Goal: Transaction & Acquisition: Purchase product/service

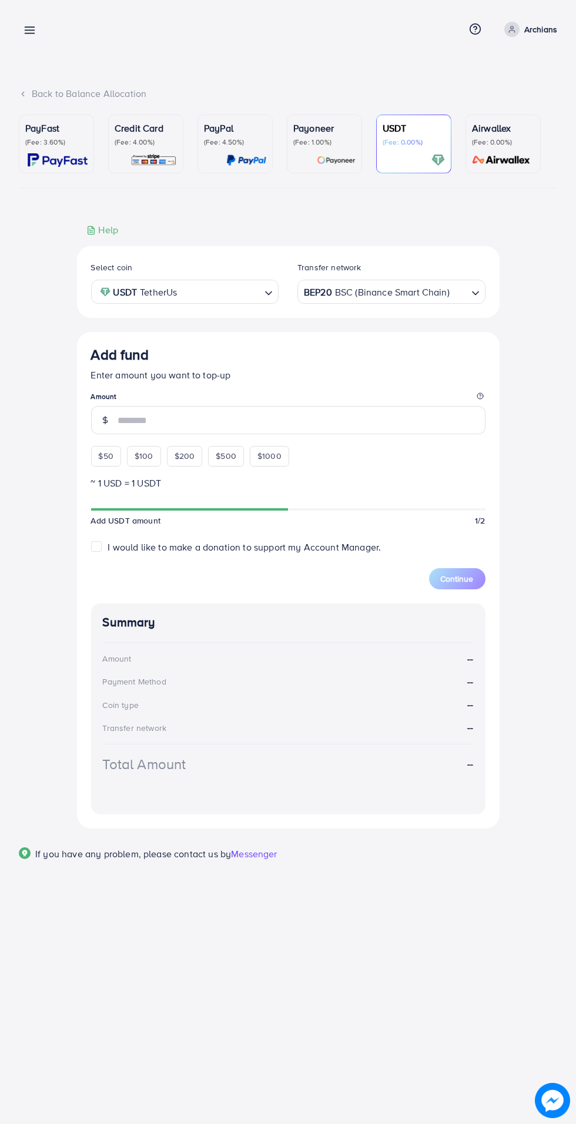
click at [29, 36] on icon at bounding box center [30, 30] width 12 height 12
click at [31, 33] on line at bounding box center [29, 33] width 9 height 0
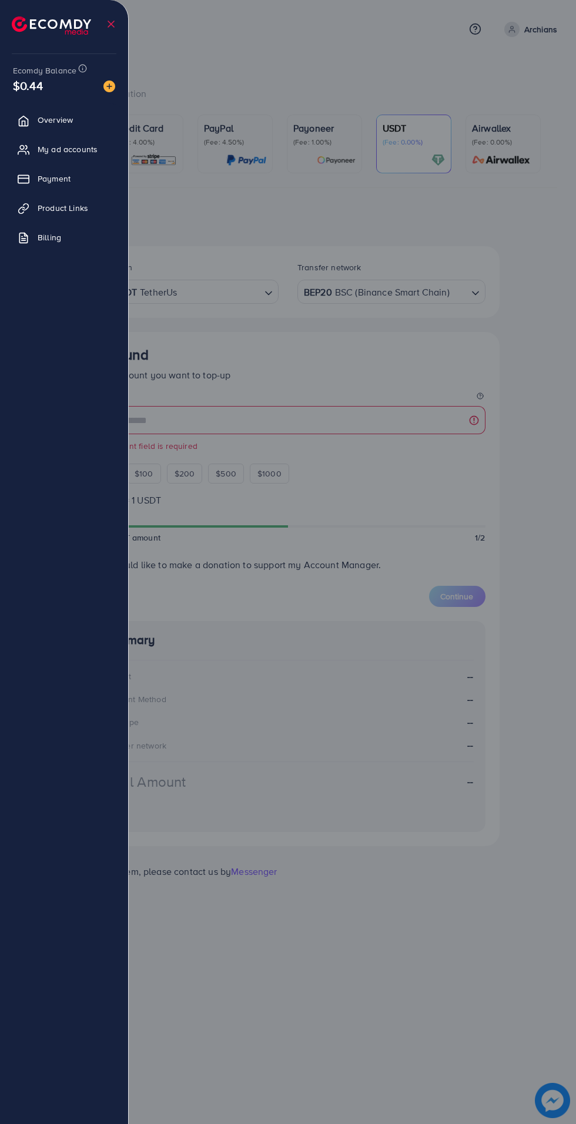
click at [68, 184] on span "Payment" at bounding box center [54, 179] width 33 height 12
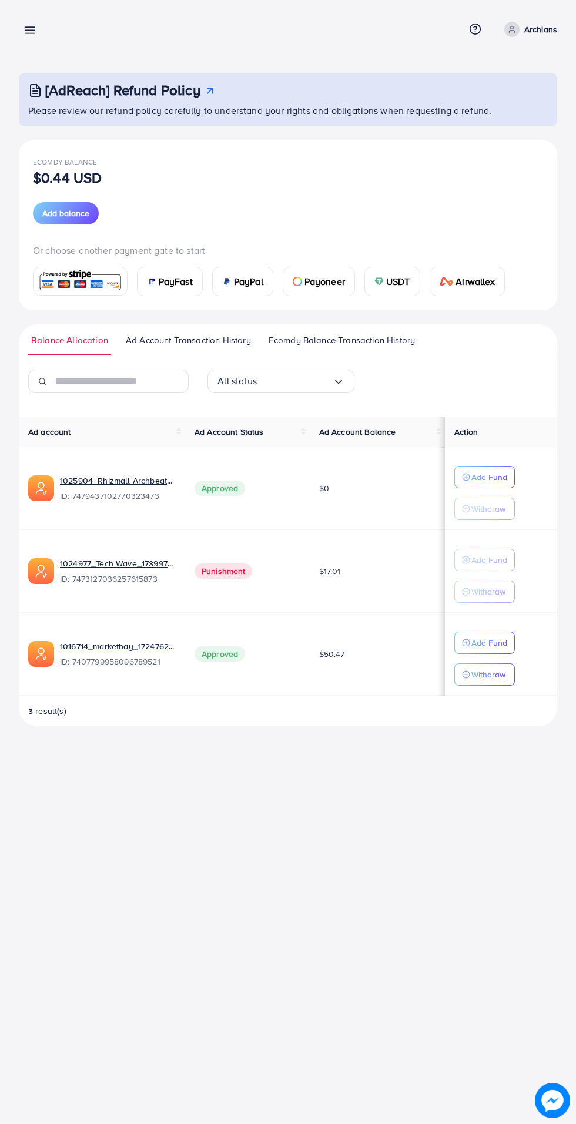
click at [395, 283] on span "USDT" at bounding box center [398, 281] width 24 height 14
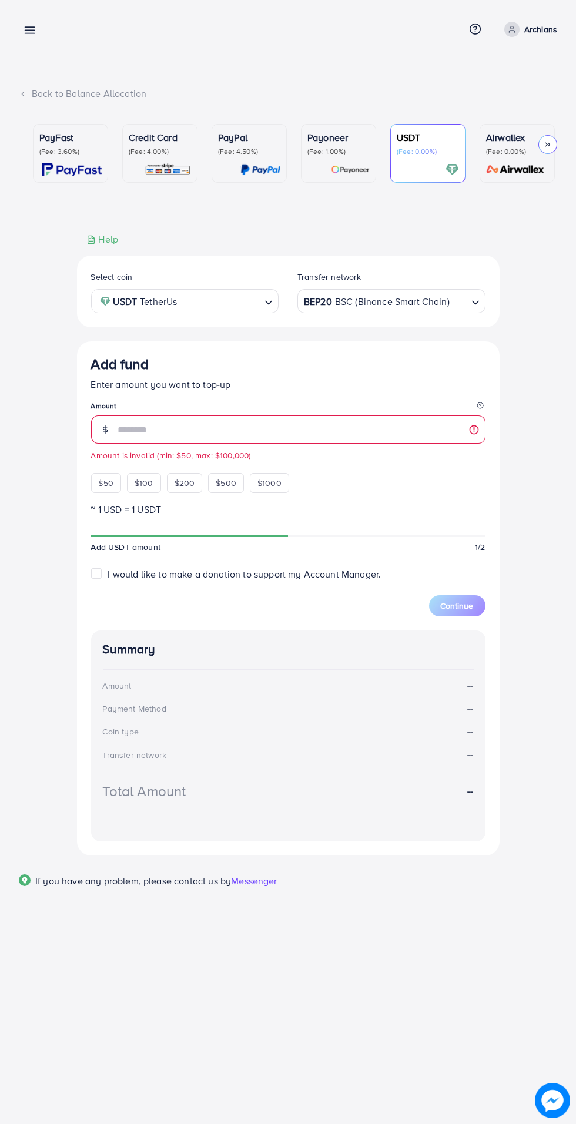
type input "***"
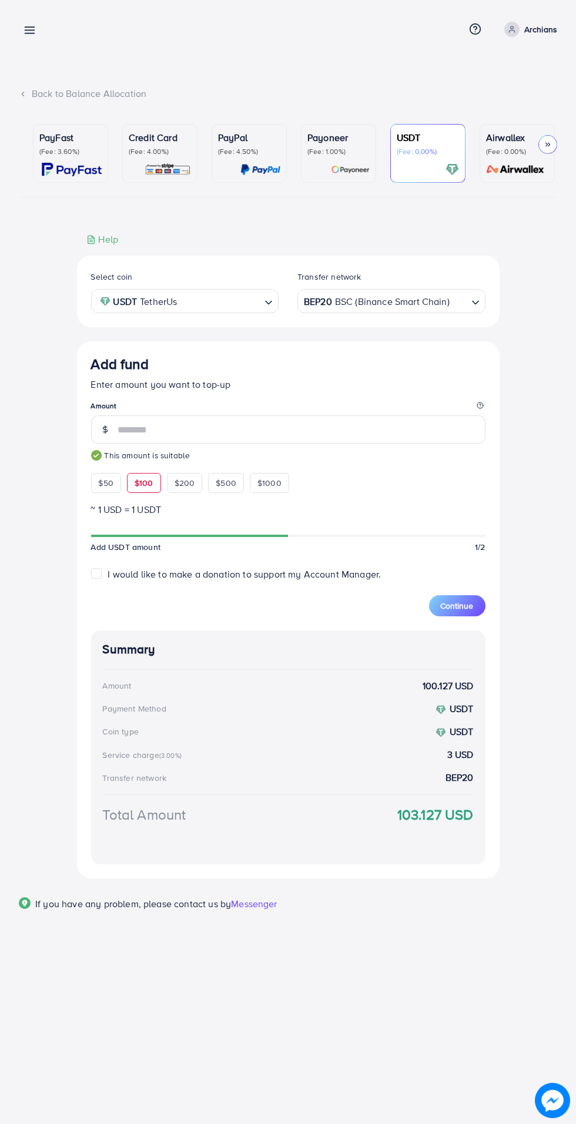
click at [474, 600] on button "Continue" at bounding box center [457, 605] width 56 height 21
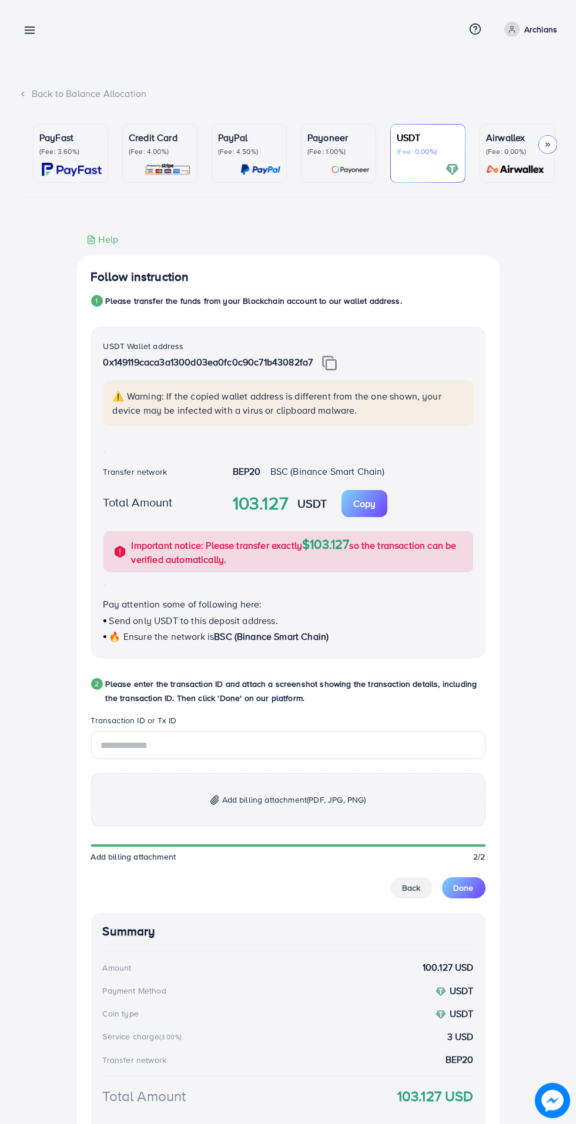
click at [331, 363] on img at bounding box center [329, 362] width 15 height 15
click at [333, 369] on img at bounding box center [329, 362] width 15 height 15
click at [216, 727] on legend "Transaction ID or Tx ID" at bounding box center [288, 722] width 394 height 16
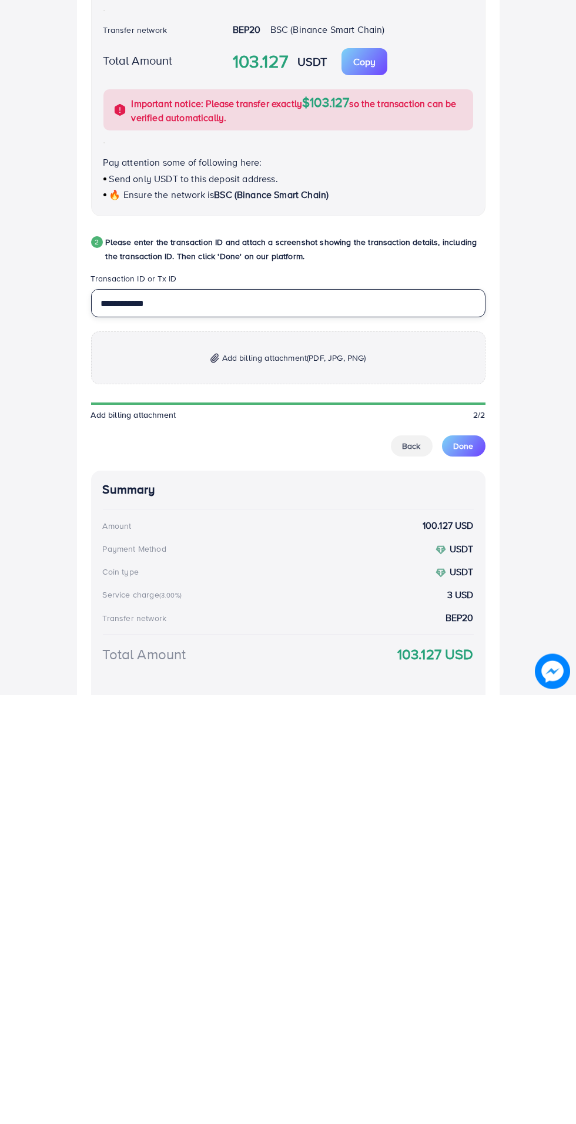
type input "**********"
click at [340, 801] on p "Add billing attachment (PDF, JPG, PNG)" at bounding box center [288, 786] width 394 height 53
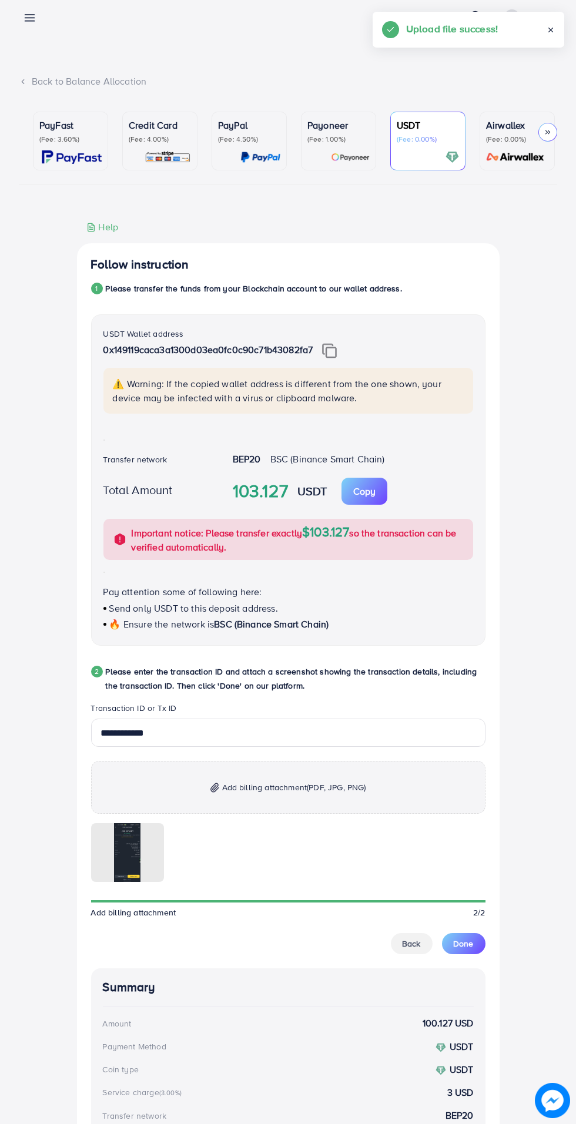
click at [475, 946] on button "Done" at bounding box center [463, 943] width 43 height 21
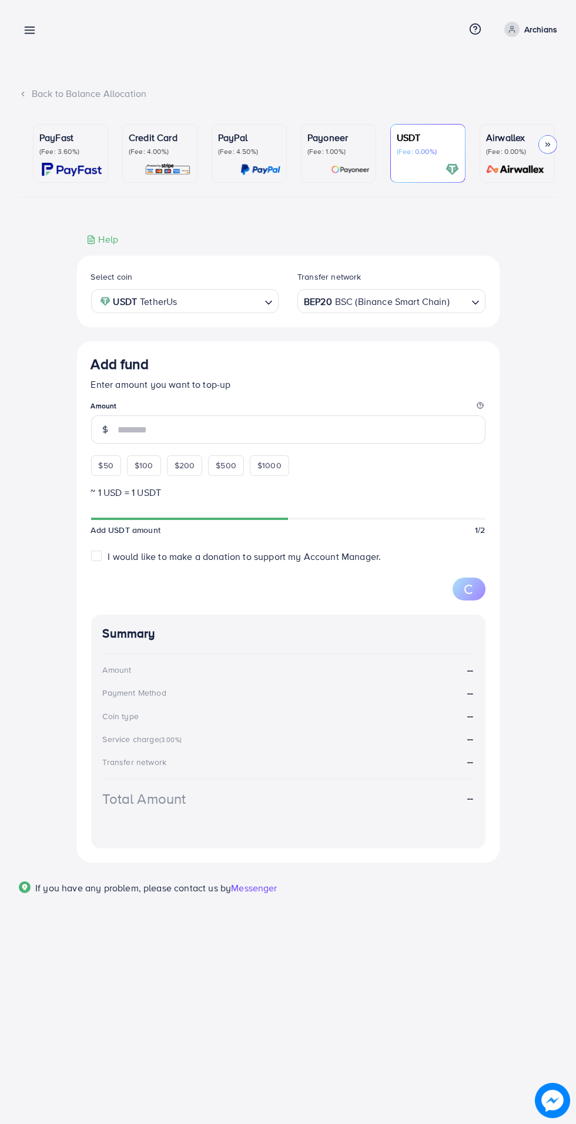
scroll to position [0, 0]
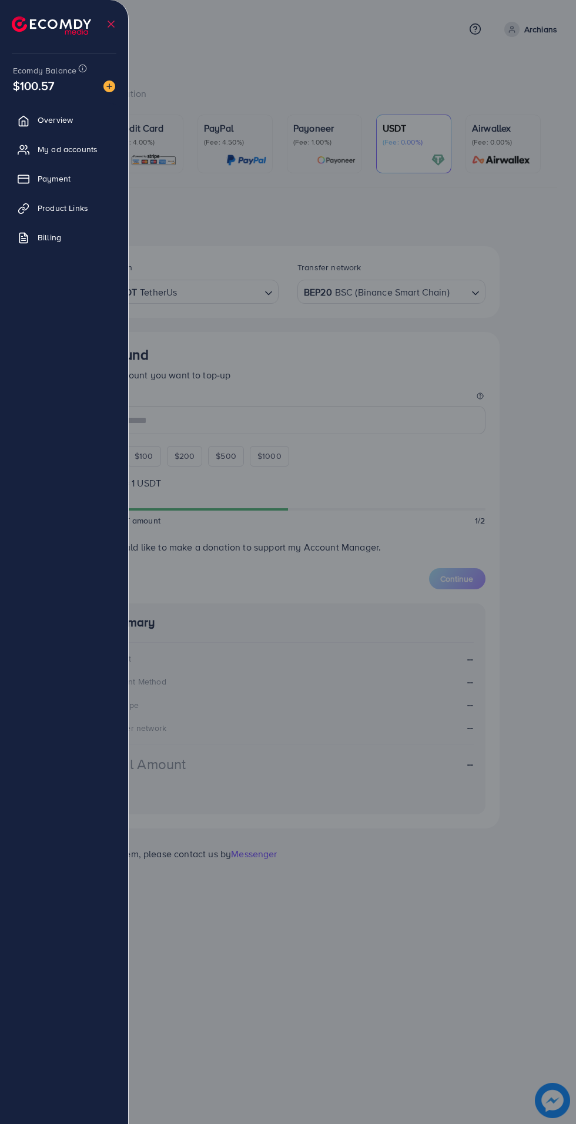
click at [379, 53] on div at bounding box center [288, 674] width 576 height 1349
